Goal: Register for event/course

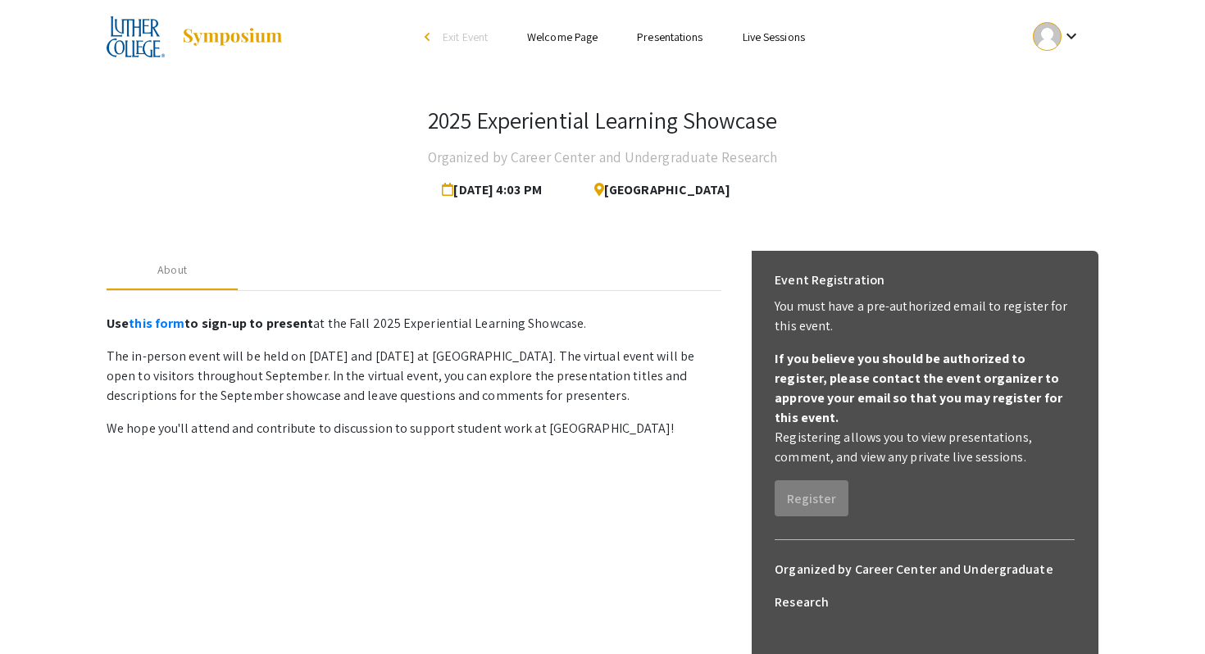
click at [666, 36] on link "Presentations" at bounding box center [670, 37] width 66 height 15
click at [642, 34] on link "Presentations" at bounding box center [670, 37] width 66 height 15
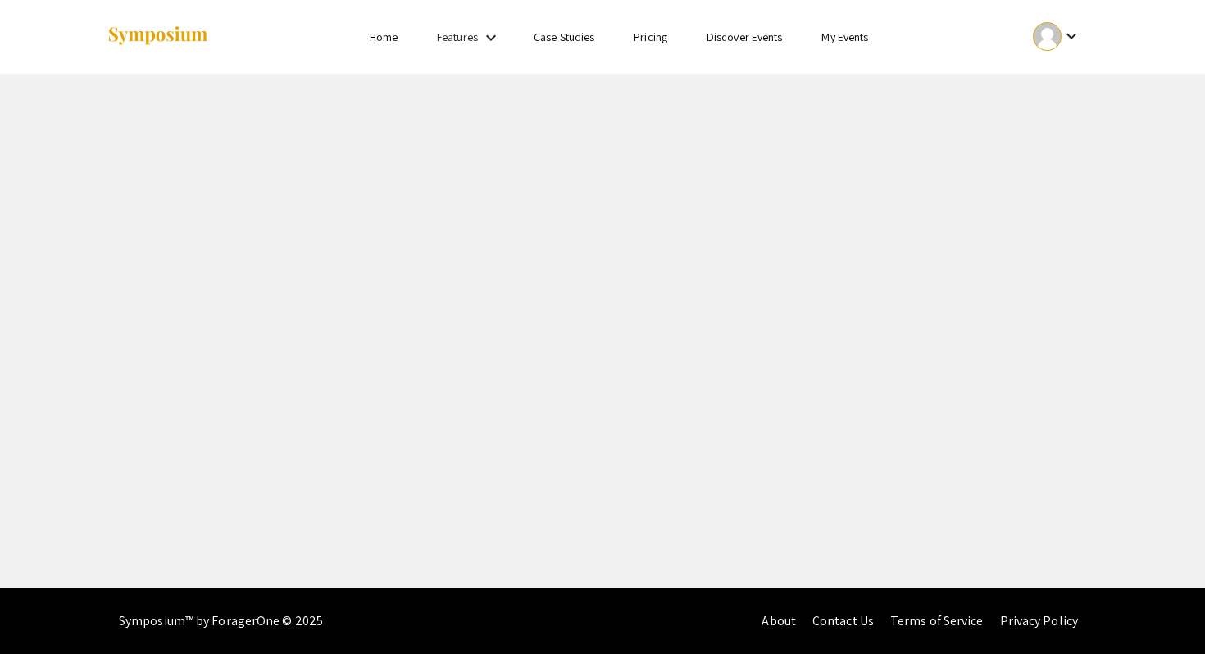
click at [851, 36] on link "My Events" at bounding box center [844, 37] width 47 height 15
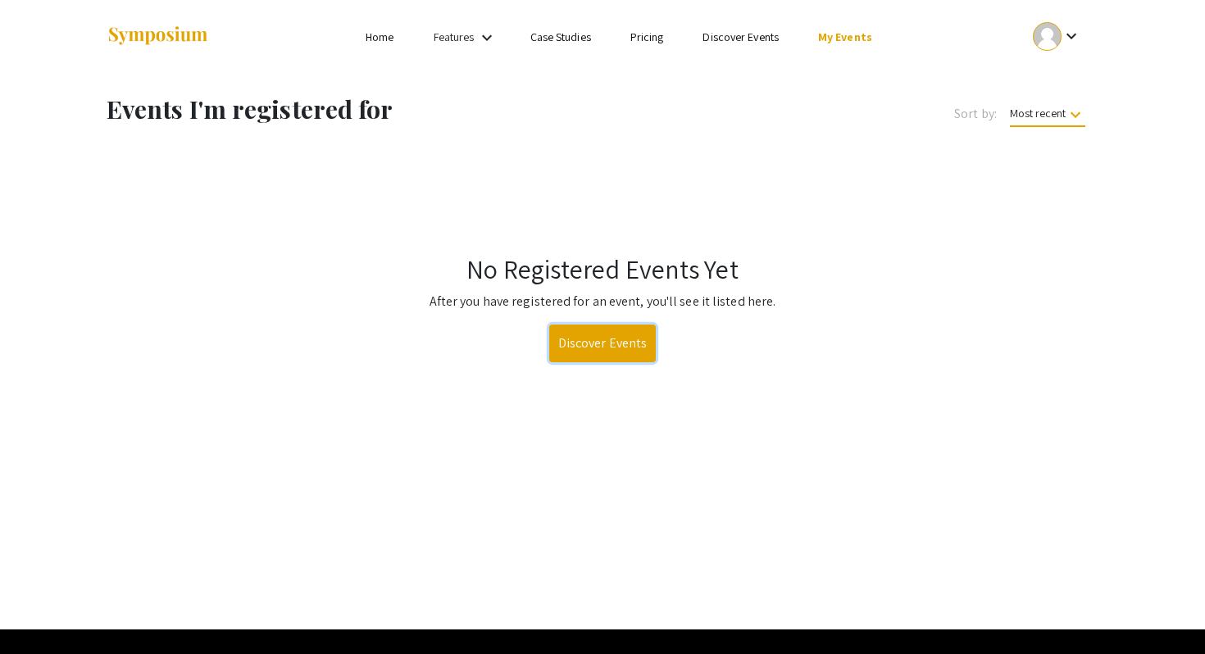
click at [587, 346] on link "Discover Events" at bounding box center [602, 344] width 107 height 38
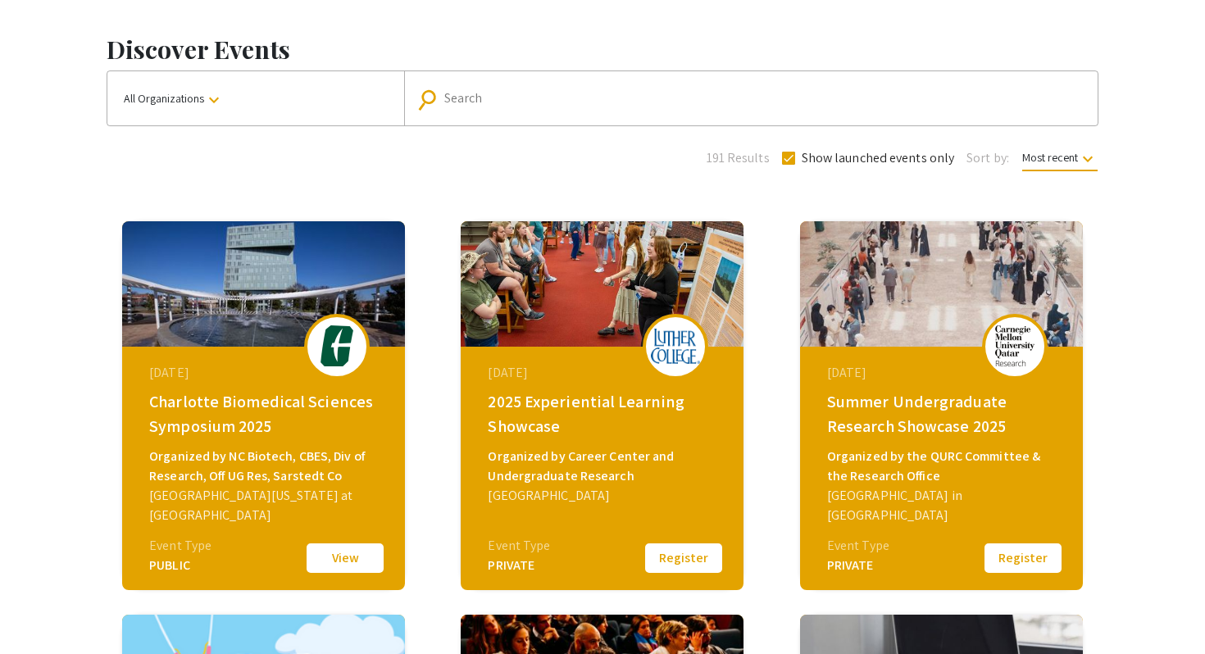
scroll to position [99, 0]
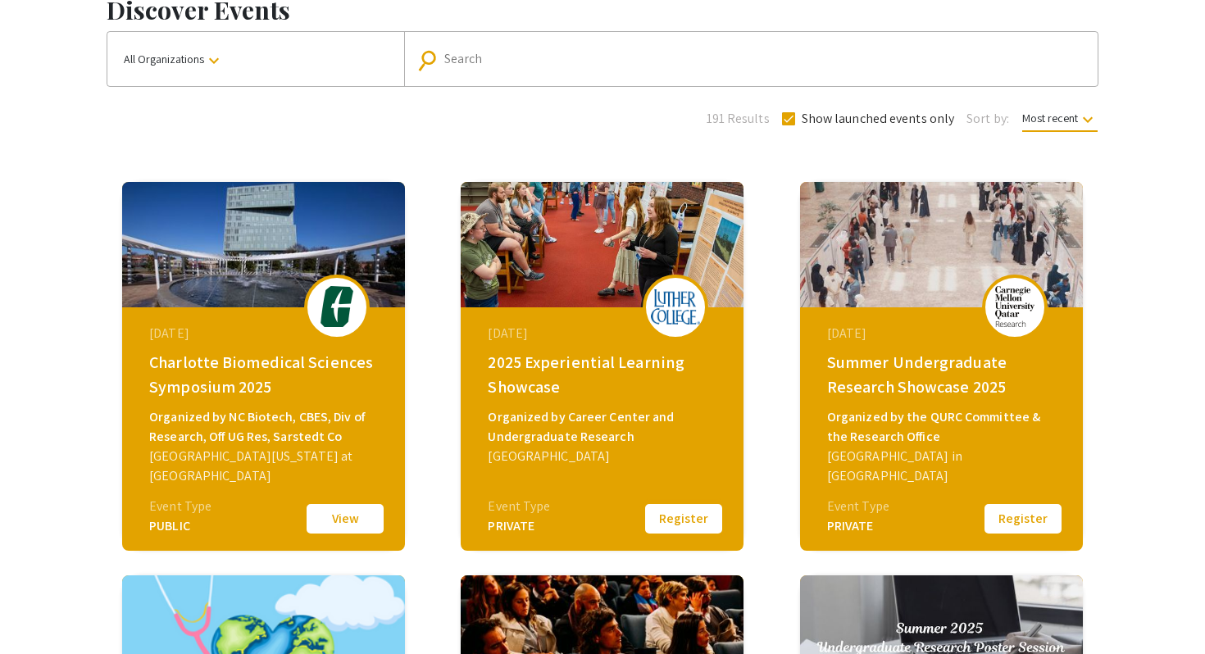
click at [675, 522] on button "Register" at bounding box center [684, 519] width 82 height 34
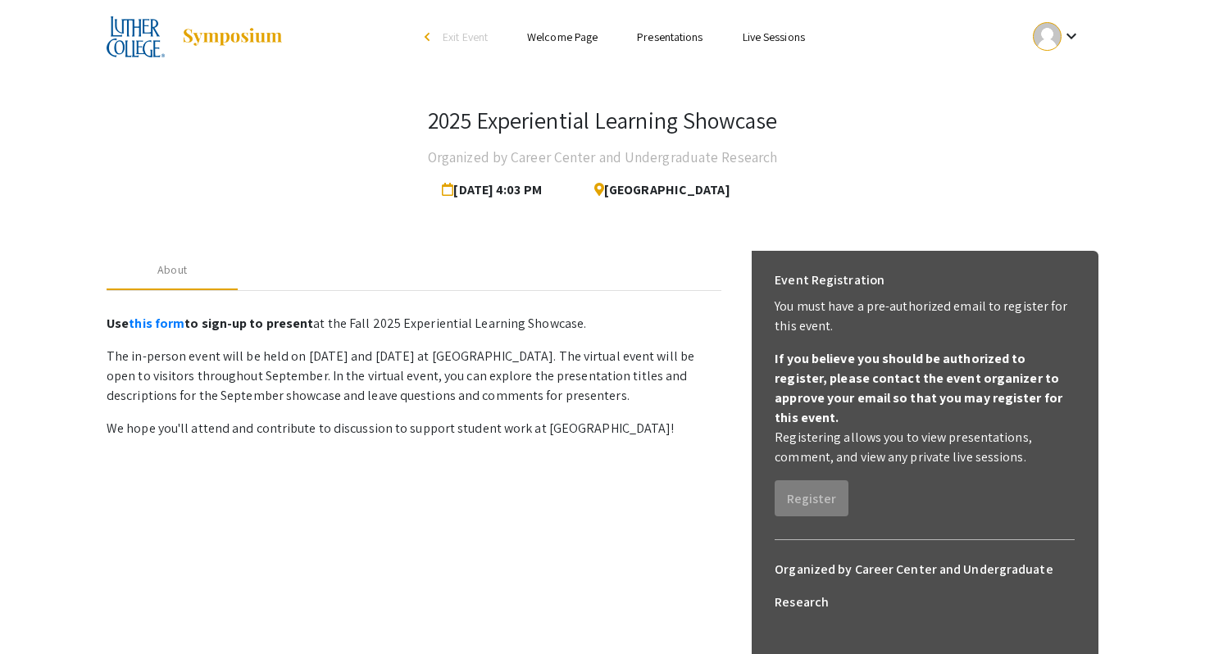
click at [671, 37] on link "Presentations" at bounding box center [670, 37] width 66 height 15
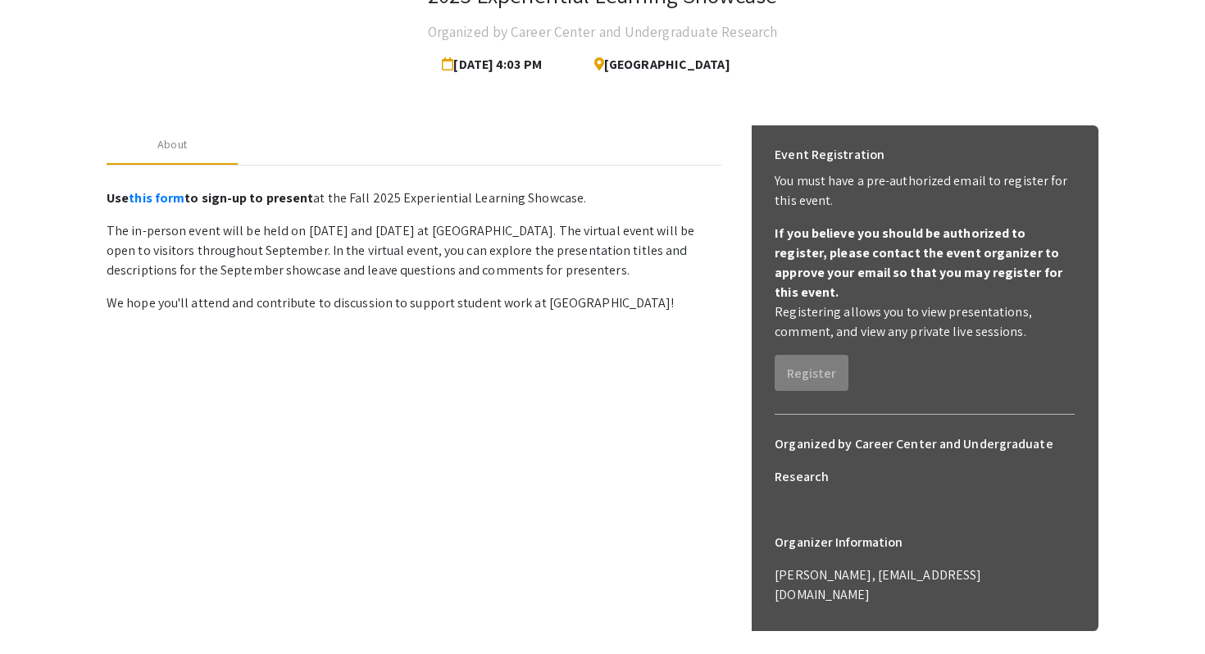
scroll to position [123, 0]
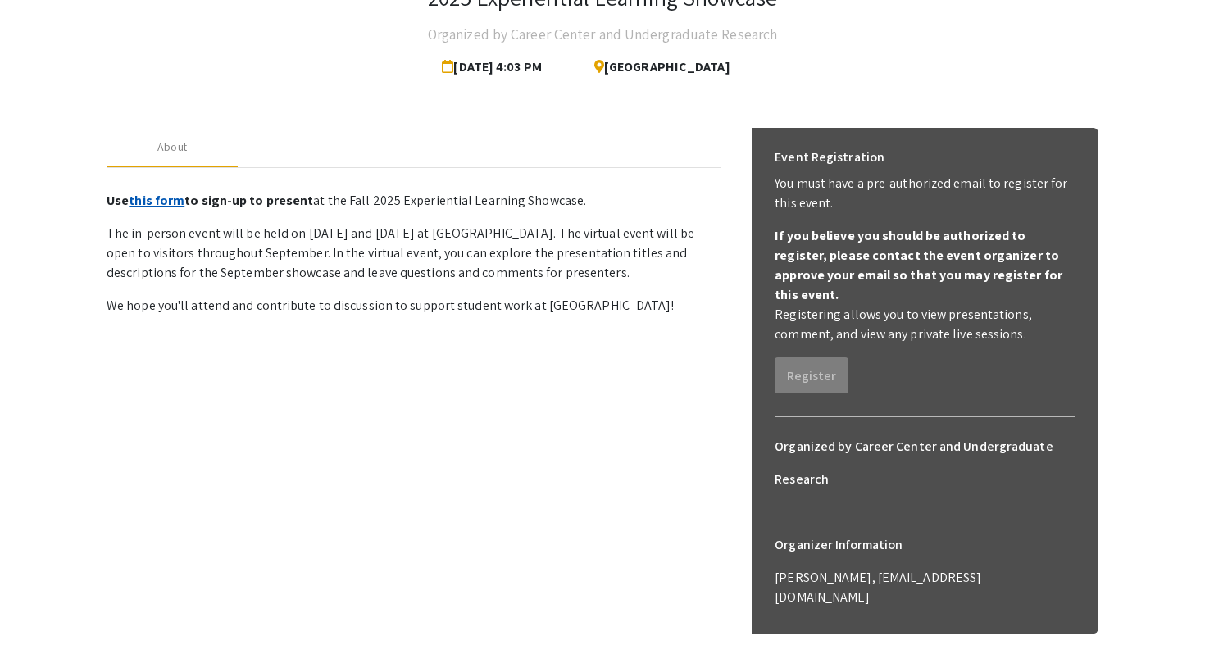
click at [162, 198] on link "this form" at bounding box center [157, 200] width 56 height 17
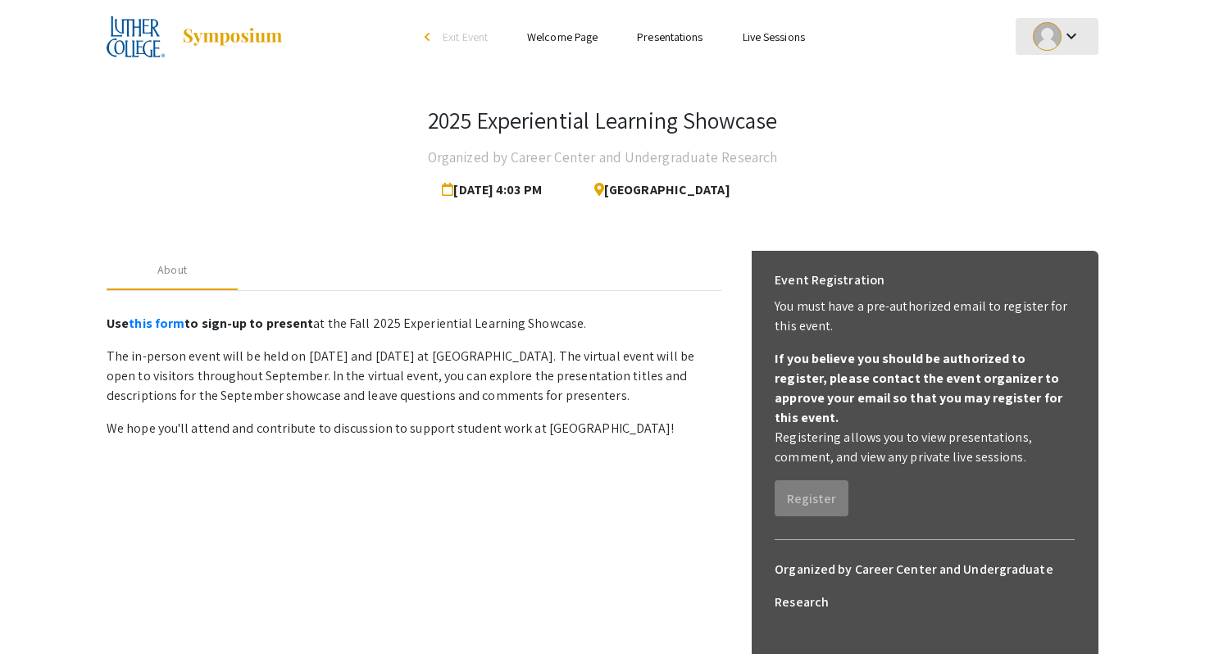
click at [1072, 39] on mat-icon "keyboard_arrow_down" at bounding box center [1071, 36] width 20 height 20
click at [1071, 114] on button "My Submissions" at bounding box center [1065, 120] width 101 height 39
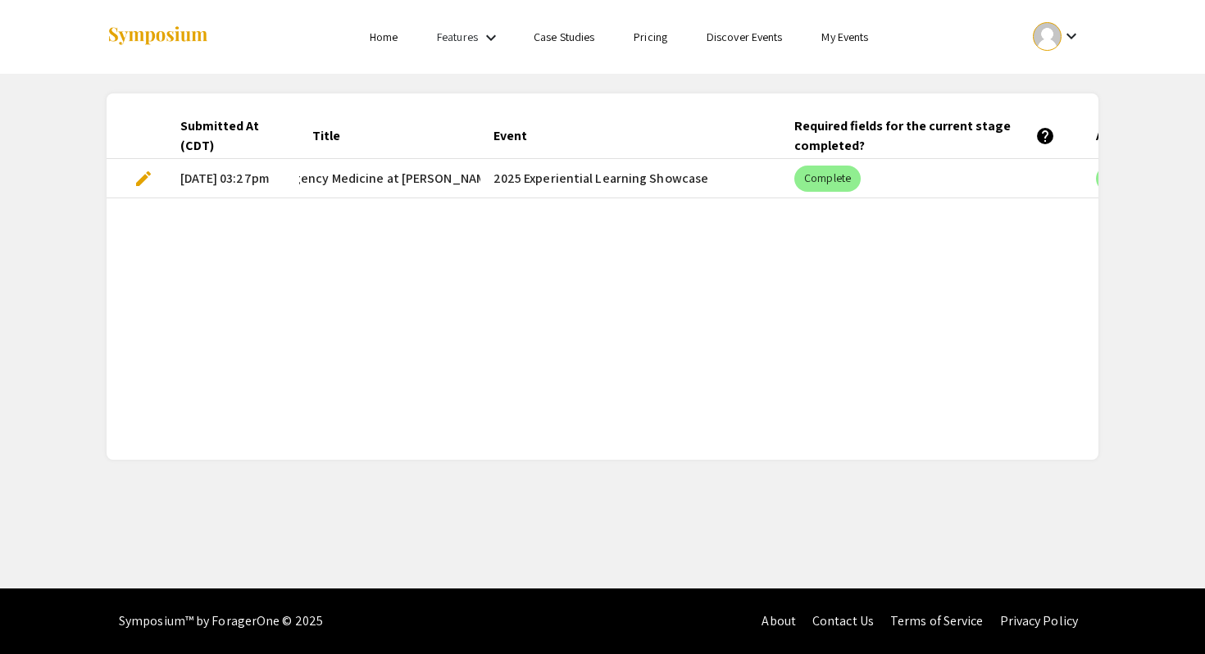
scroll to position [0, 285]
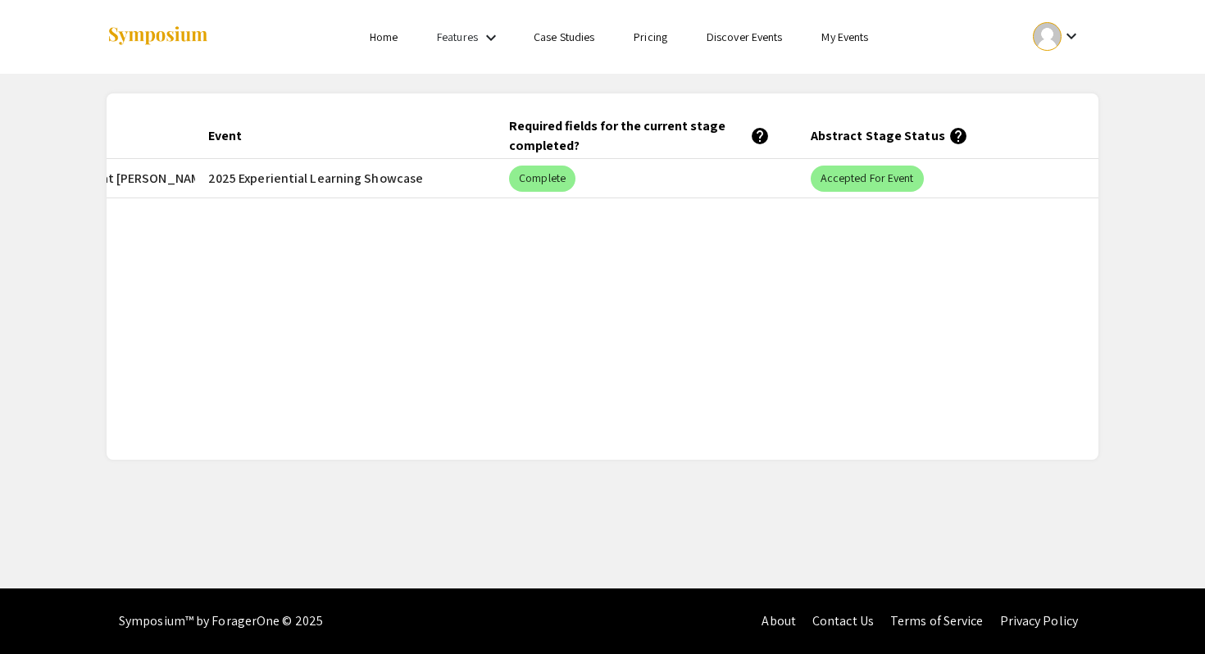
click at [268, 176] on mat-cell "2025 Experiential Learning Showcase" at bounding box center [346, 178] width 302 height 39
click at [869, 170] on mat-chip "Accepted for Event" at bounding box center [867, 179] width 113 height 26
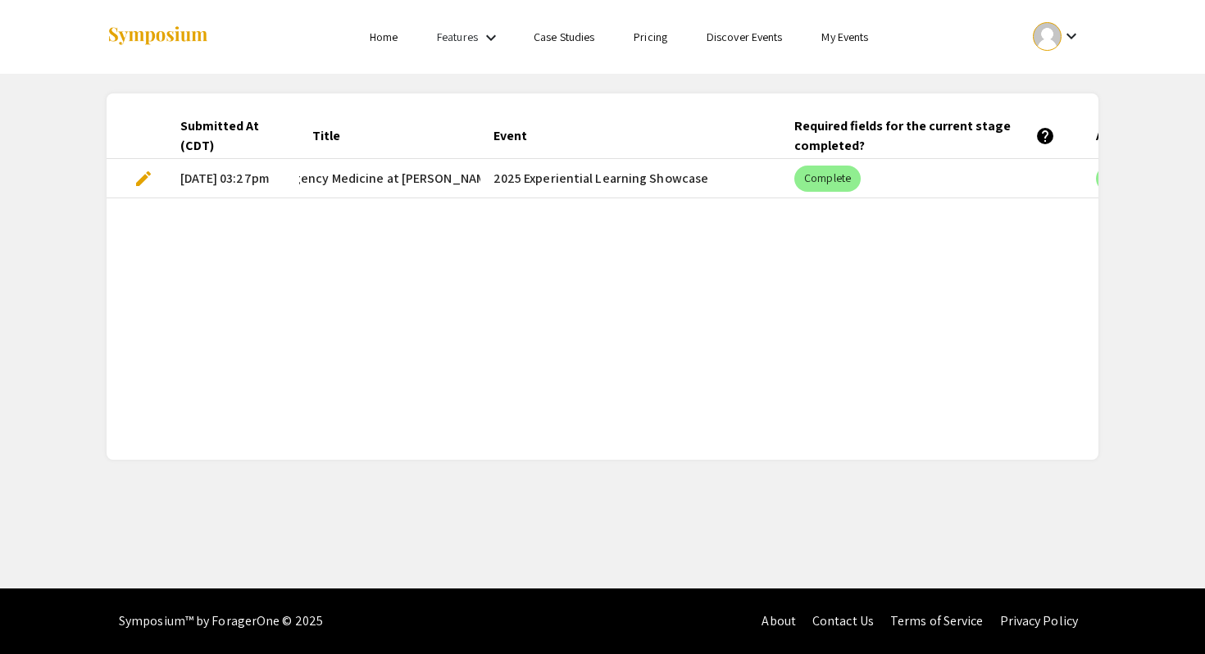
click at [484, 39] on mat-icon "keyboard_arrow_down" at bounding box center [491, 38] width 20 height 20
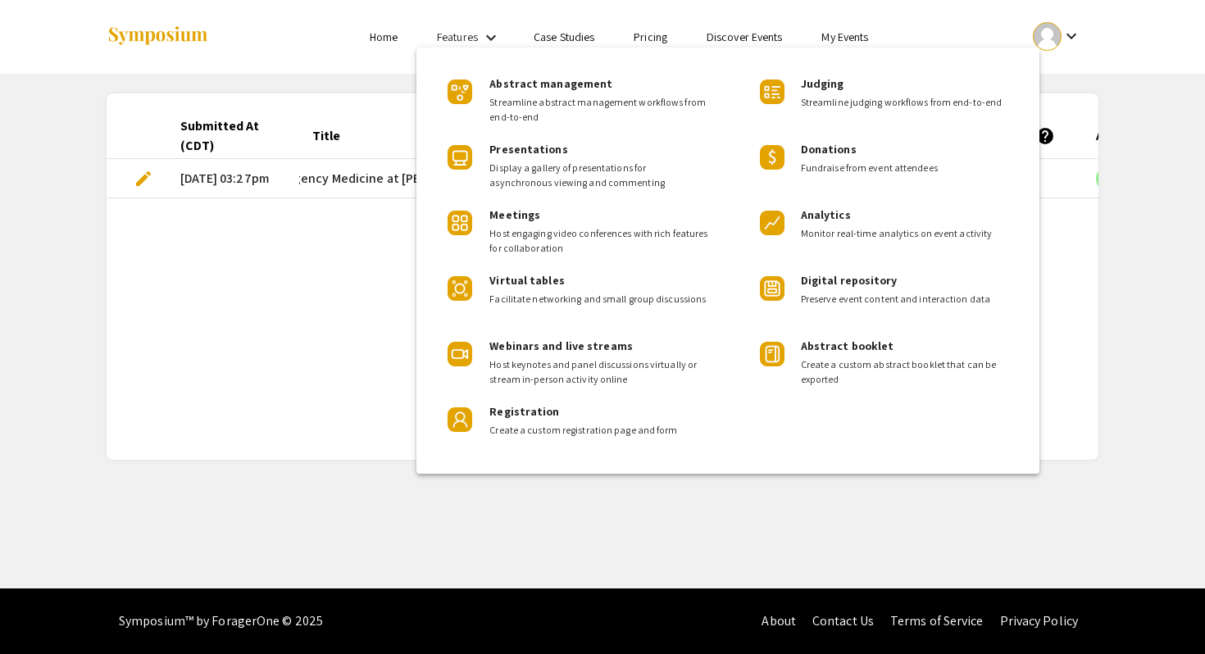
click at [857, 46] on div at bounding box center [602, 327] width 1205 height 654
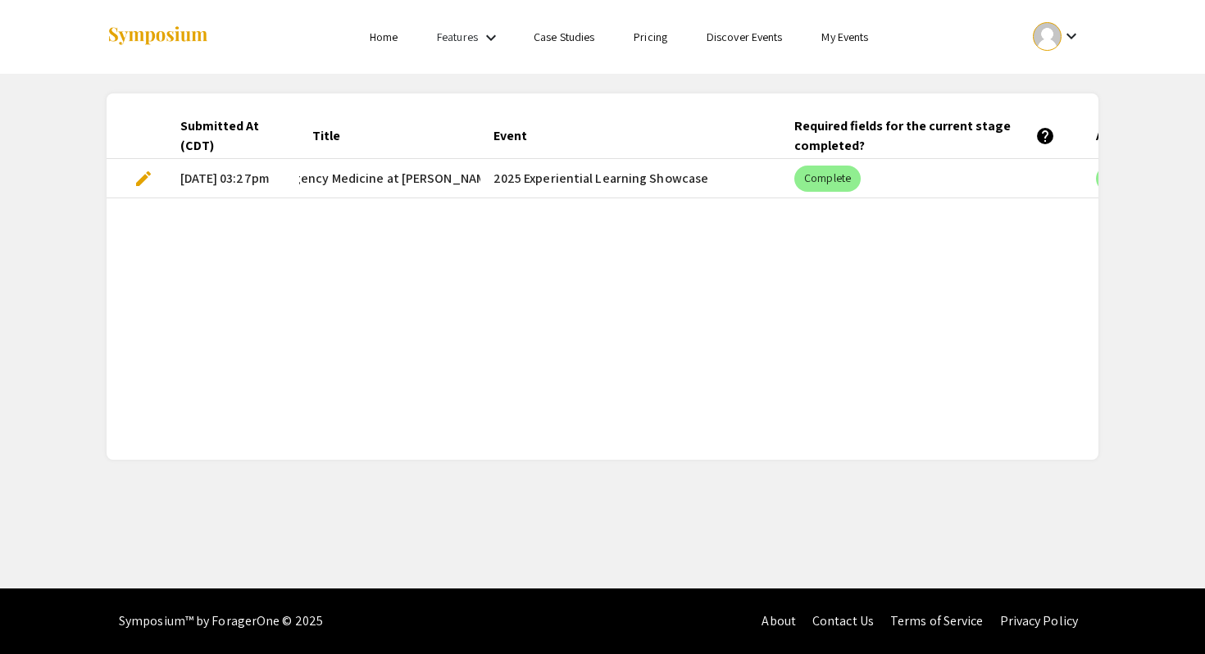
click at [391, 36] on link "Home" at bounding box center [384, 37] width 28 height 15
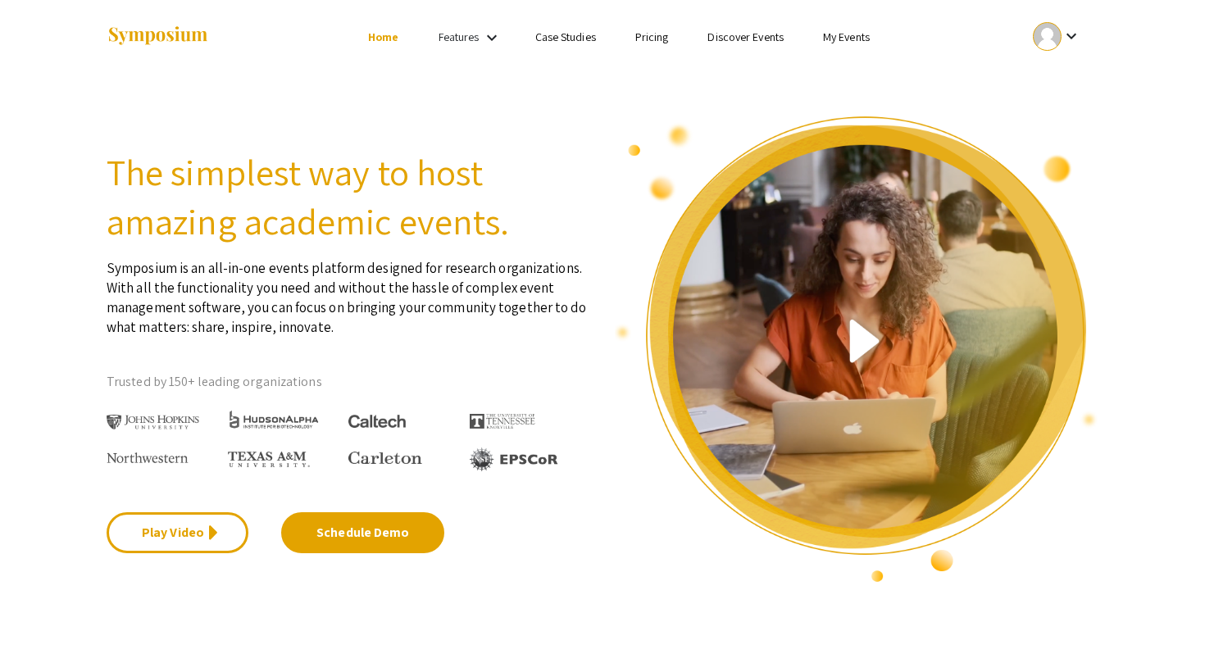
click at [478, 34] on link "Features" at bounding box center [458, 37] width 41 height 15
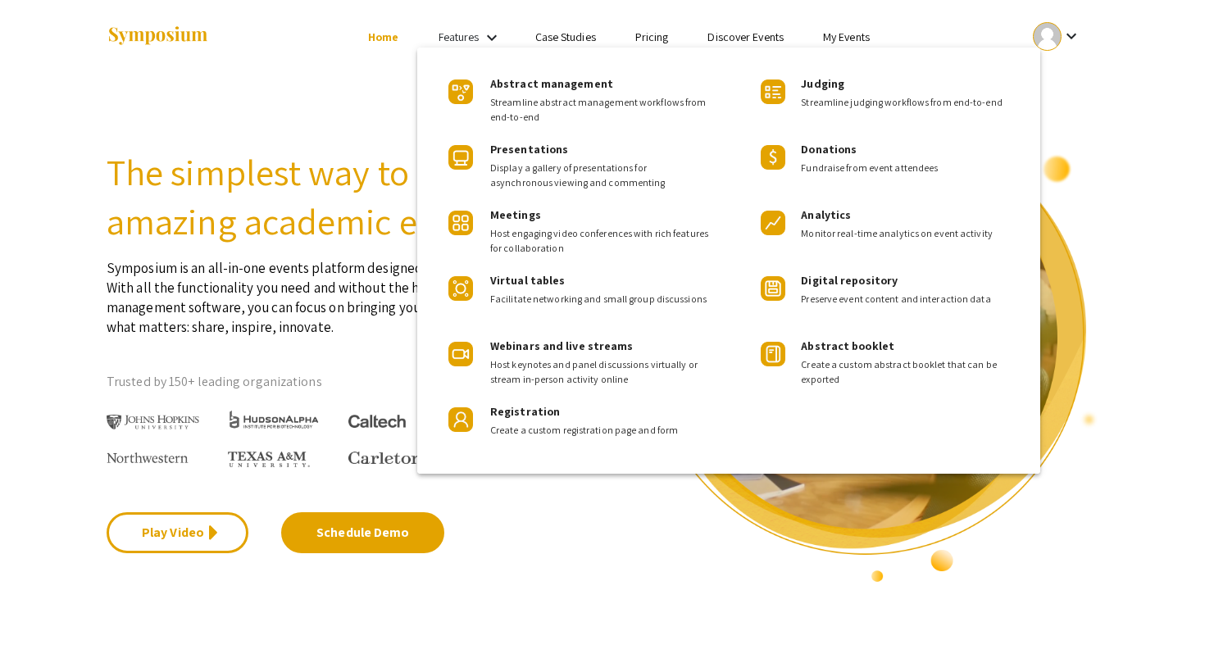
click at [743, 35] on div at bounding box center [602, 327] width 1205 height 654
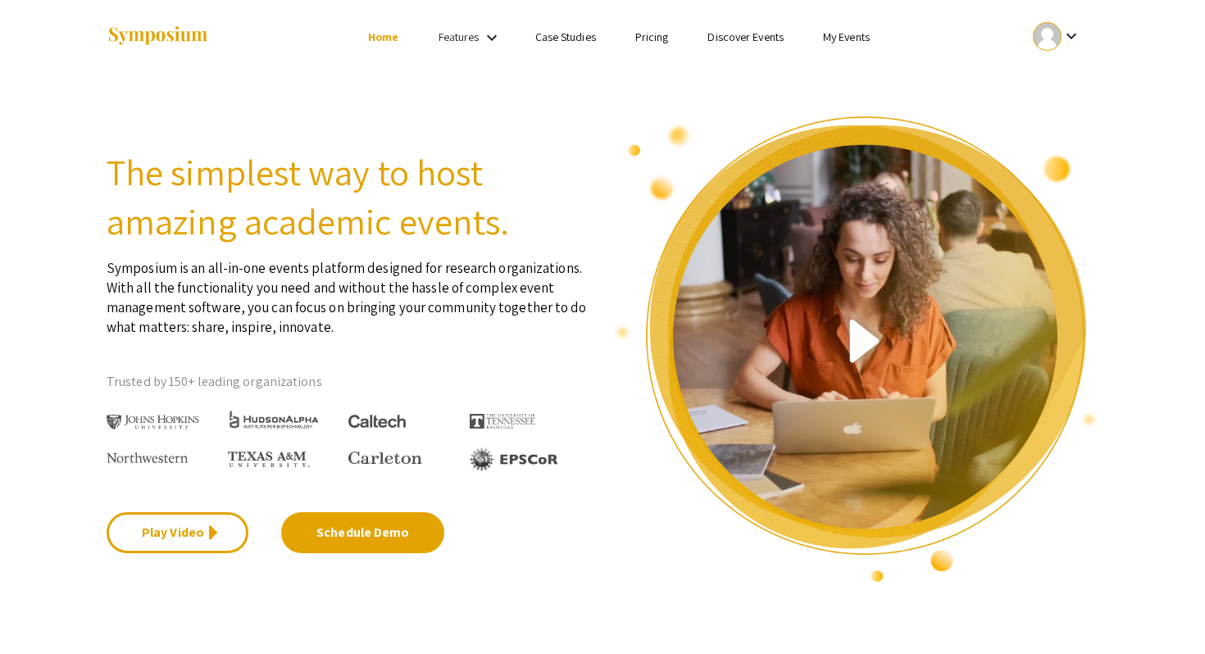
click at [743, 35] on link "Discover Events" at bounding box center [745, 37] width 76 height 15
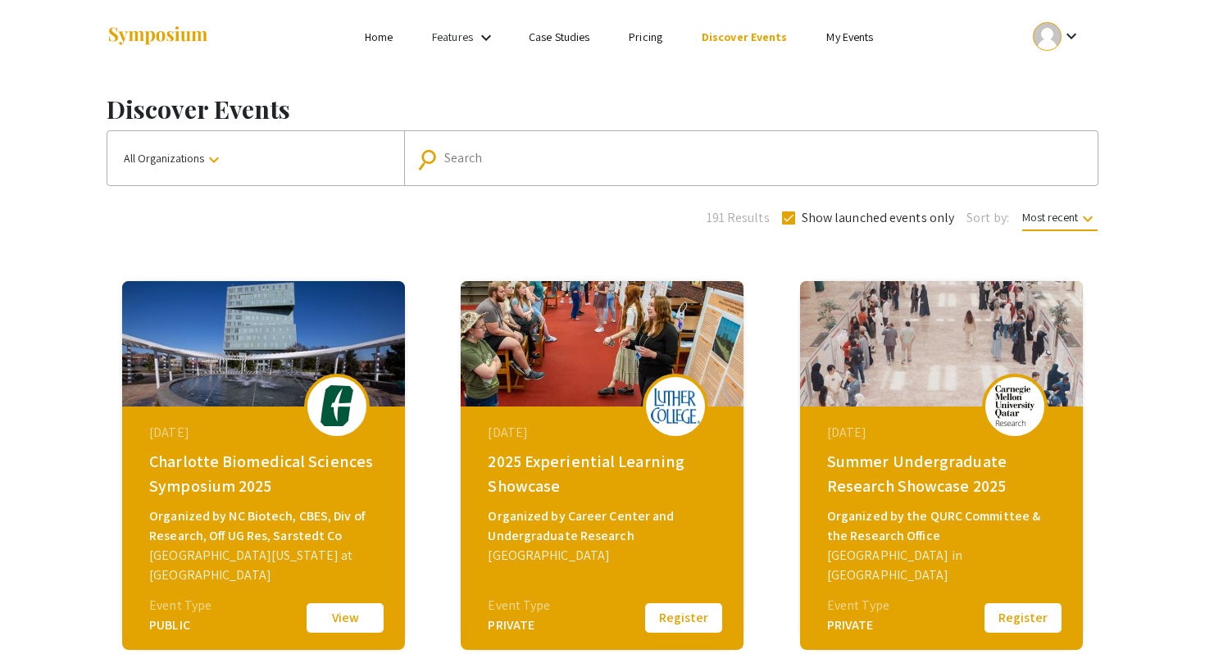
click at [669, 615] on button "Register" at bounding box center [684, 618] width 82 height 34
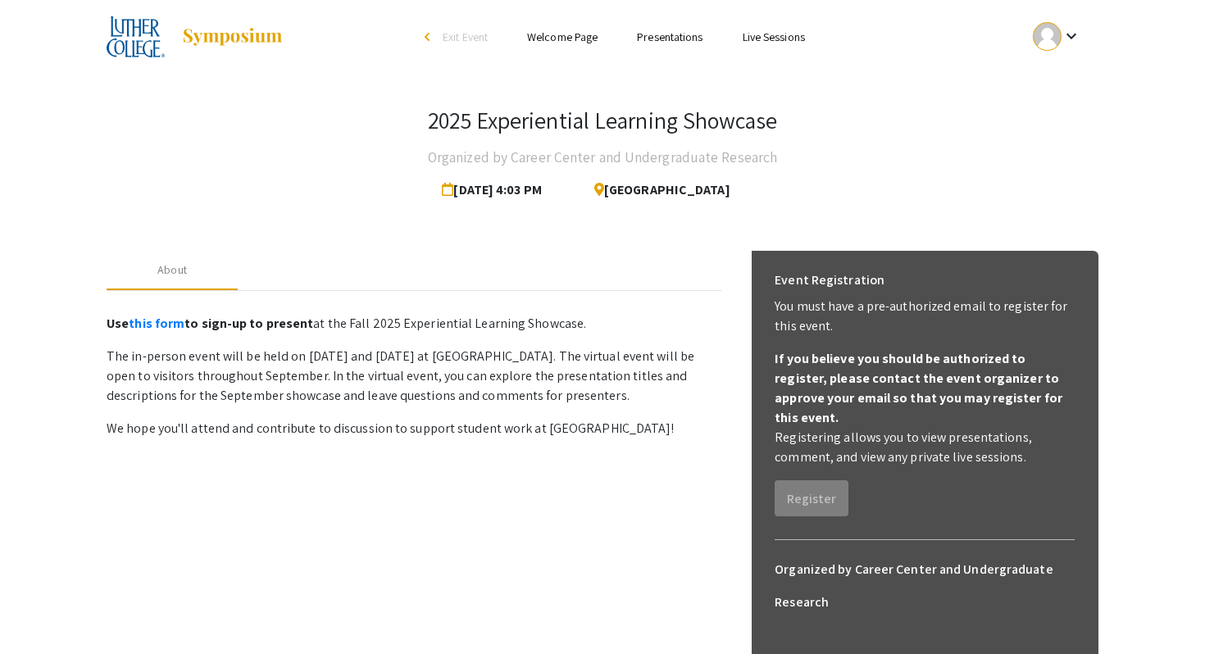
click at [670, 37] on link "Presentations" at bounding box center [670, 37] width 66 height 15
click at [761, 36] on link "Live Sessions" at bounding box center [774, 37] width 62 height 15
click at [670, 39] on link "Presentations" at bounding box center [670, 37] width 66 height 15
click at [567, 35] on link "Welcome Page" at bounding box center [562, 37] width 70 height 15
click at [650, 35] on link "Presentations" at bounding box center [670, 37] width 66 height 15
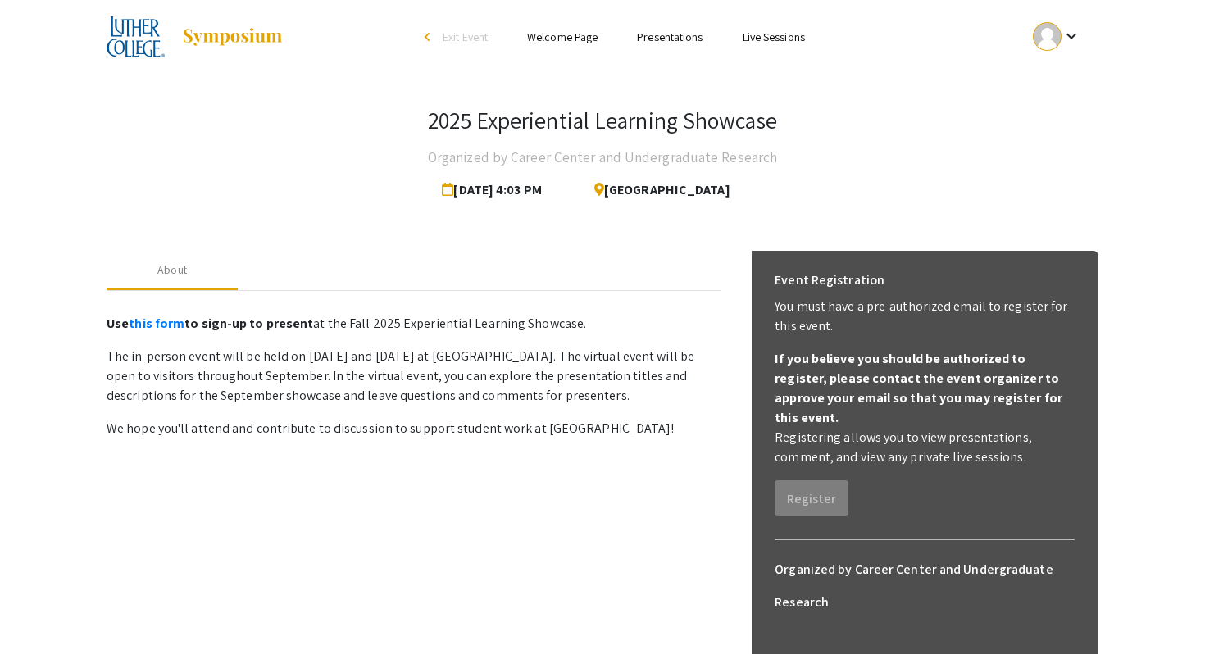
click at [776, 37] on link "Live Sessions" at bounding box center [774, 37] width 62 height 15
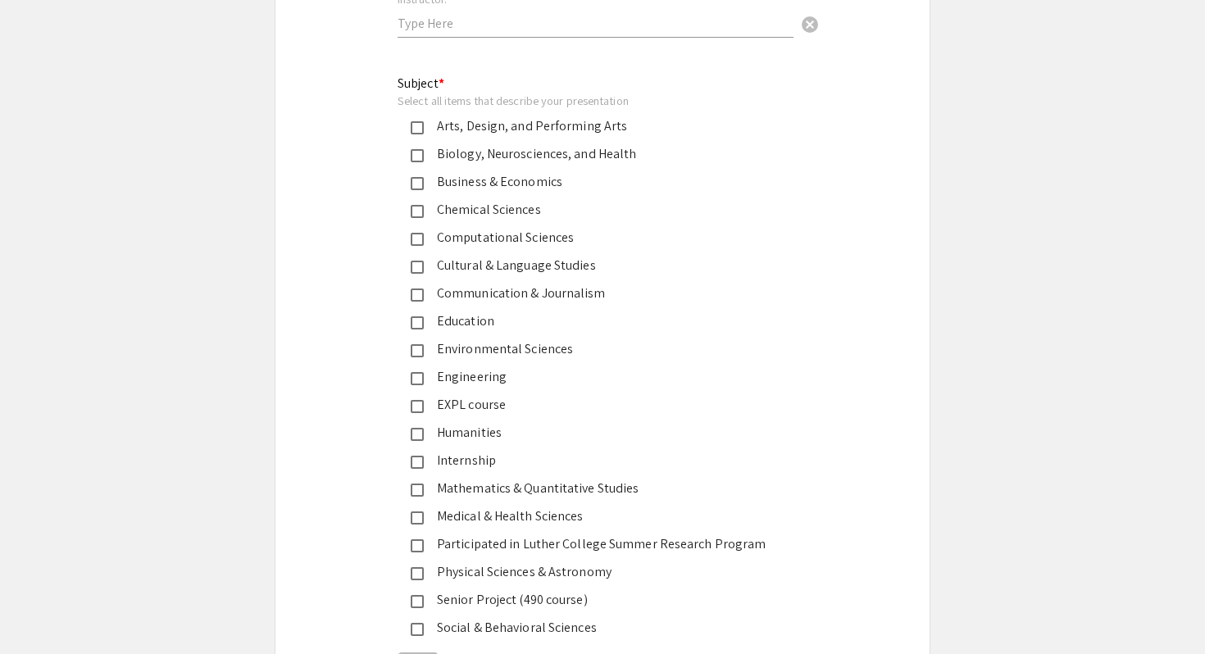
scroll to position [2068, 0]
